Goal: Task Accomplishment & Management: Manage account settings

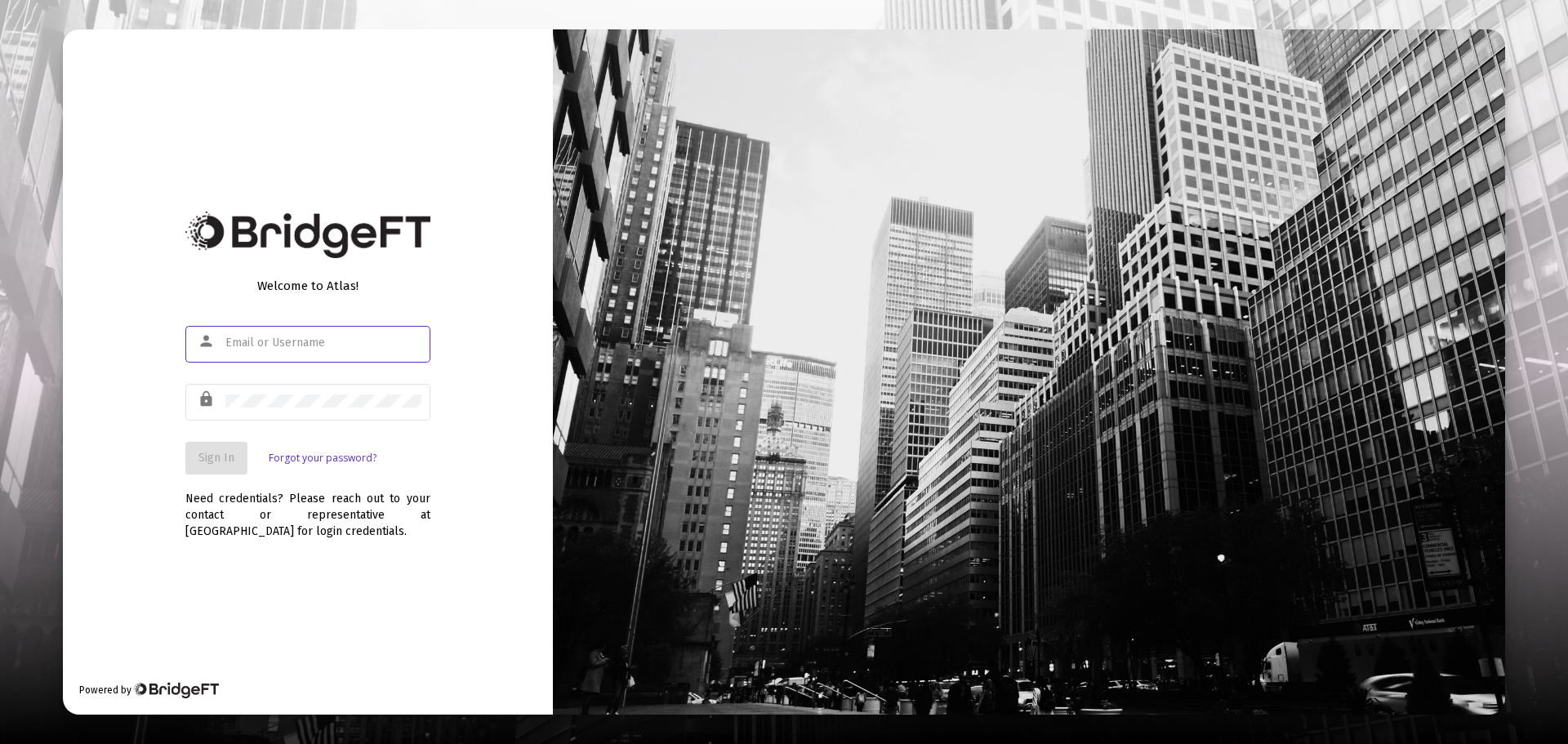
type input "[EMAIL_ADDRESS][DOMAIN_NAME]"
click at [462, 479] on div "Welcome to Atlas! person ejmel8989@yahoo.com lock Sign In Forgot your password?…" at bounding box center [307, 371] width 490 height 684
click at [218, 457] on span "Sign In" at bounding box center [215, 457] width 36 height 14
